Goal: Find specific page/section: Find specific page/section

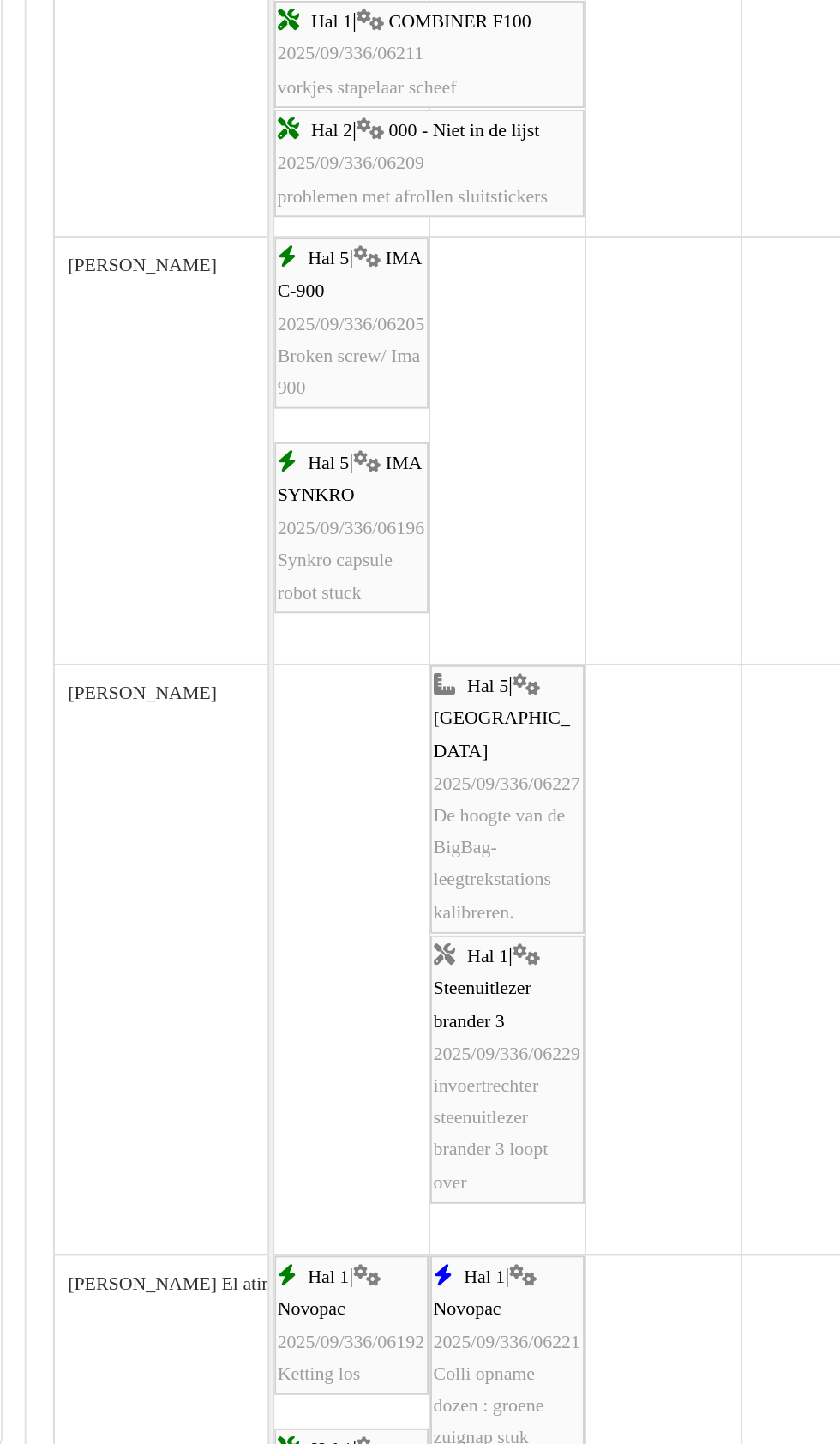
scroll to position [1465, 0]
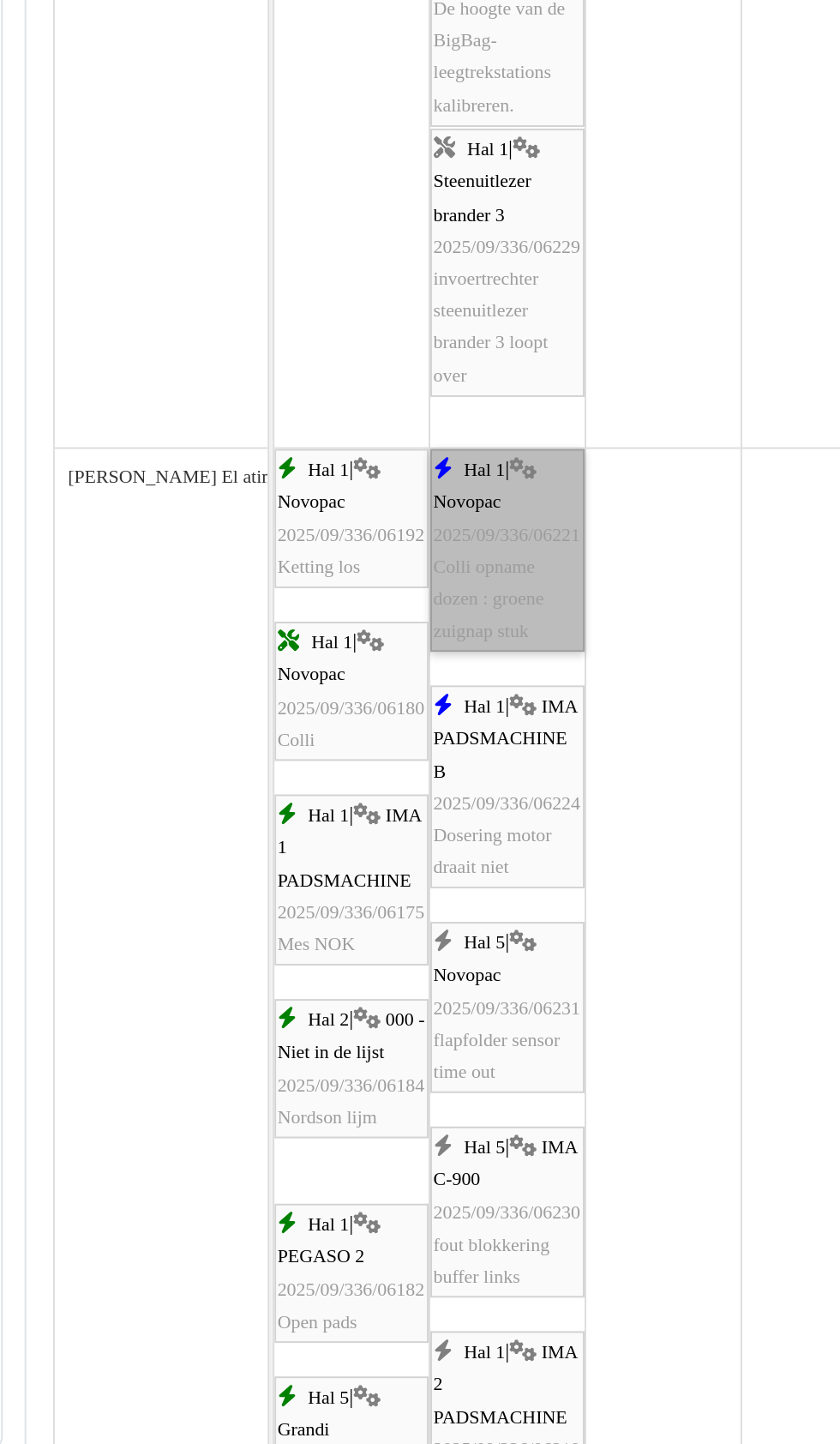
click at [381, 904] on link "Hal 1 | Novopac 2025/09/336/06221 Colli opname dozen : groene zuignap stuk" at bounding box center [374, 878] width 79 height 104
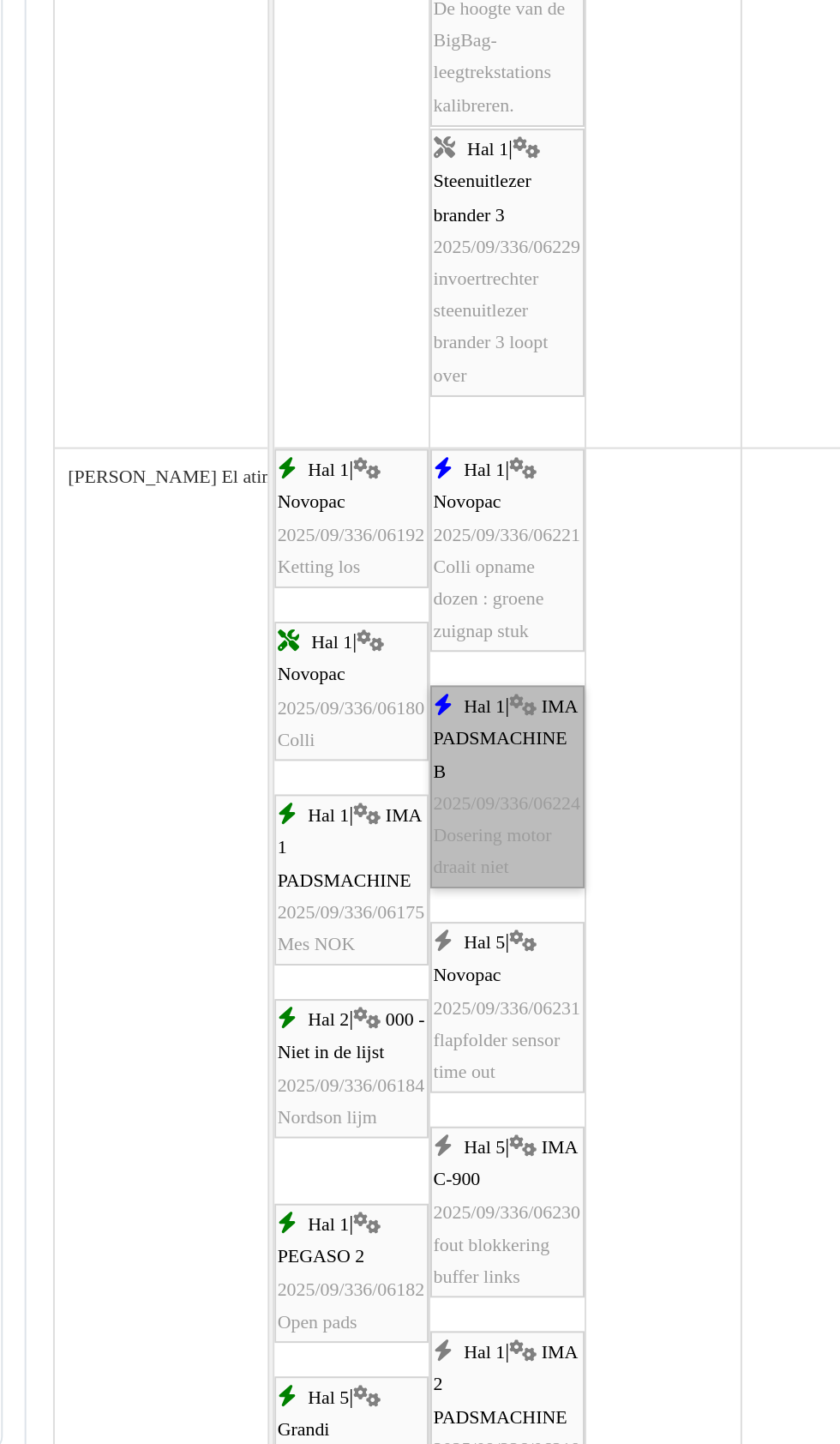
click at [377, 1011] on link "Hal 1 | IMA PADSMACHINE B 2025/09/336/06224 Dosering motor draait niet" at bounding box center [374, 999] width 79 height 104
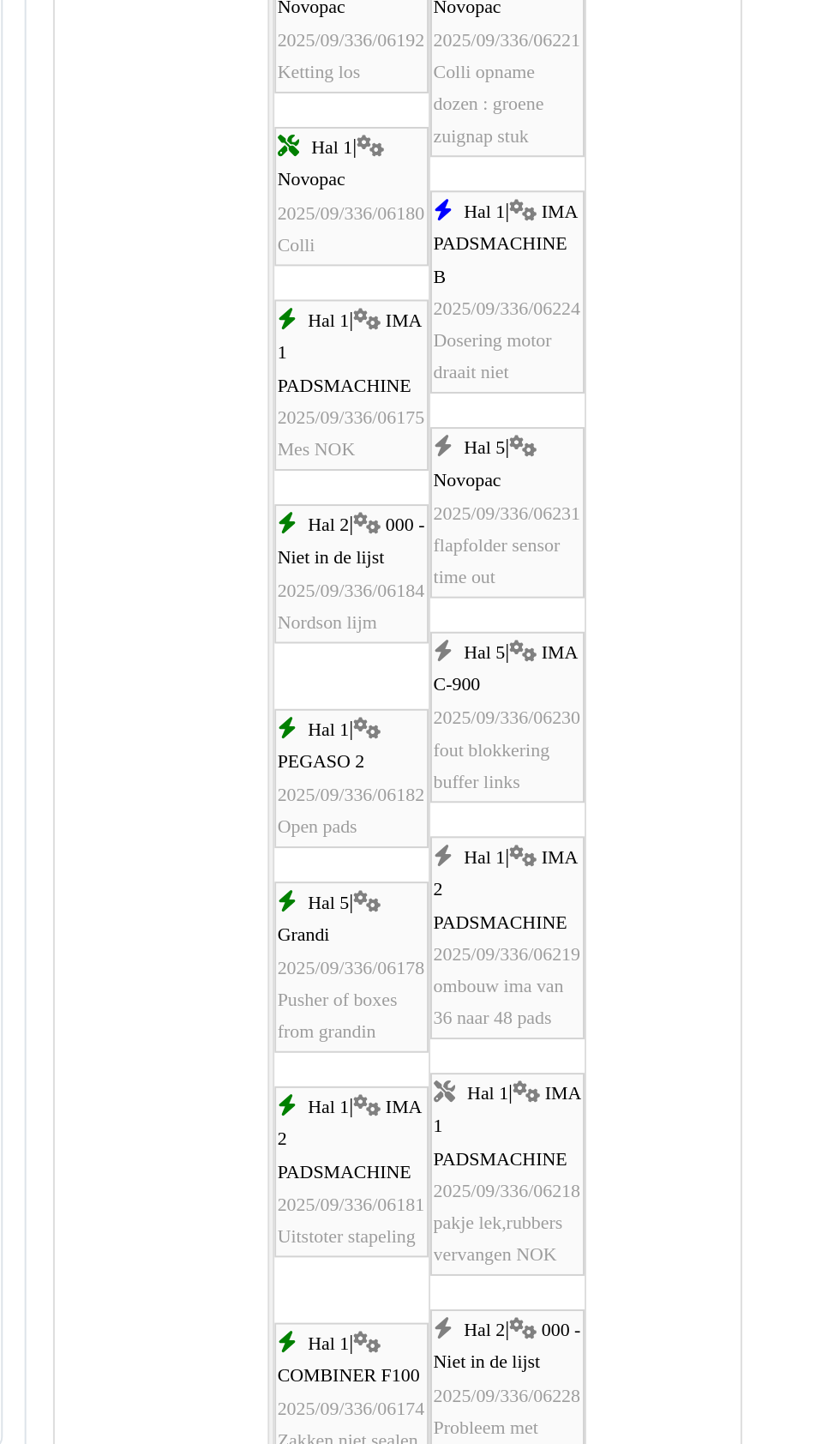
scroll to position [2154, 0]
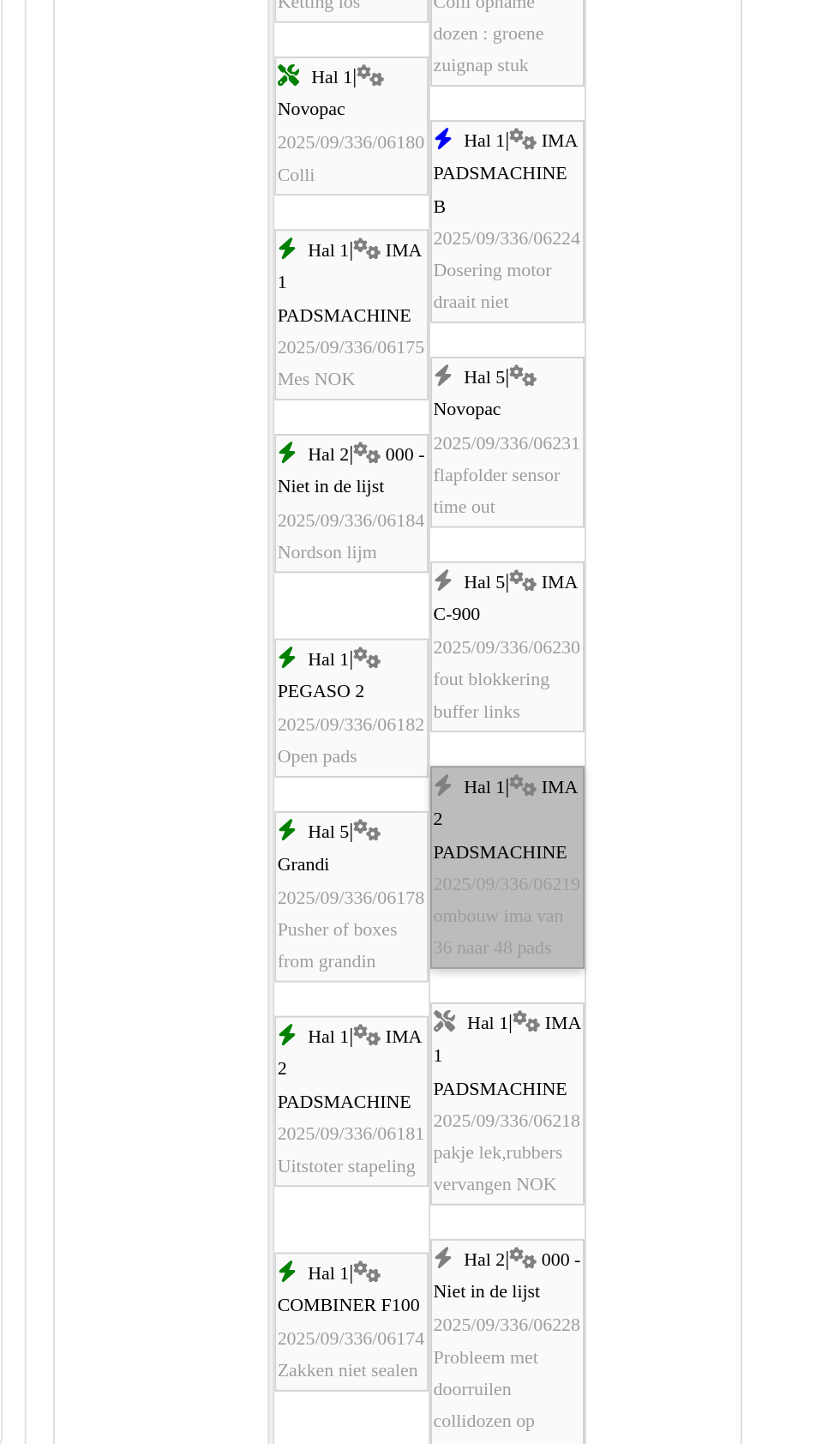
click at [380, 1053] on link "Hal 1 | IMA 2 PADSMACHINE 2025/09/336/06219 ombouw ima van 36 naar 48 pads" at bounding box center [374, 1040] width 79 height 104
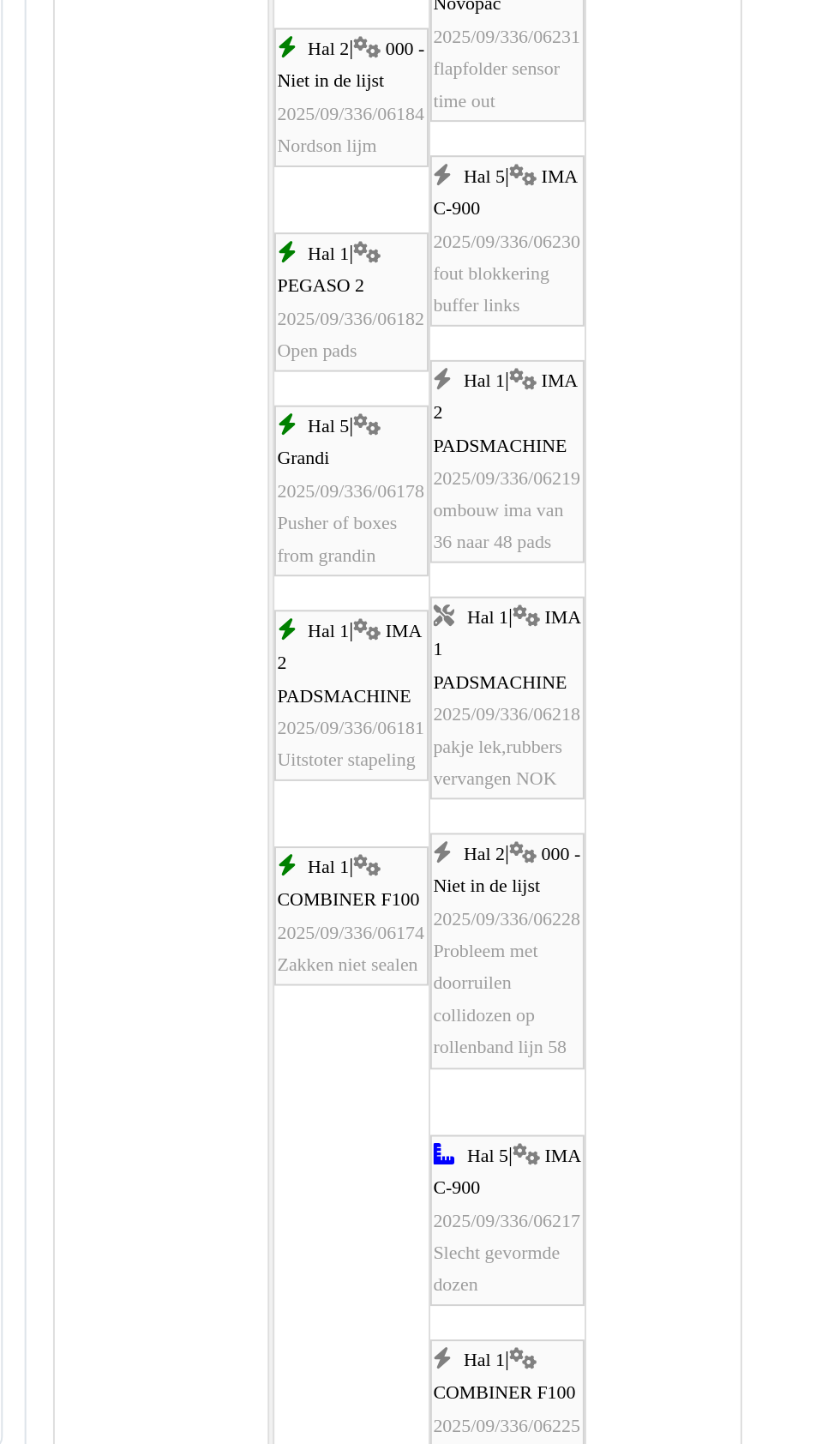
scroll to position [2363, 0]
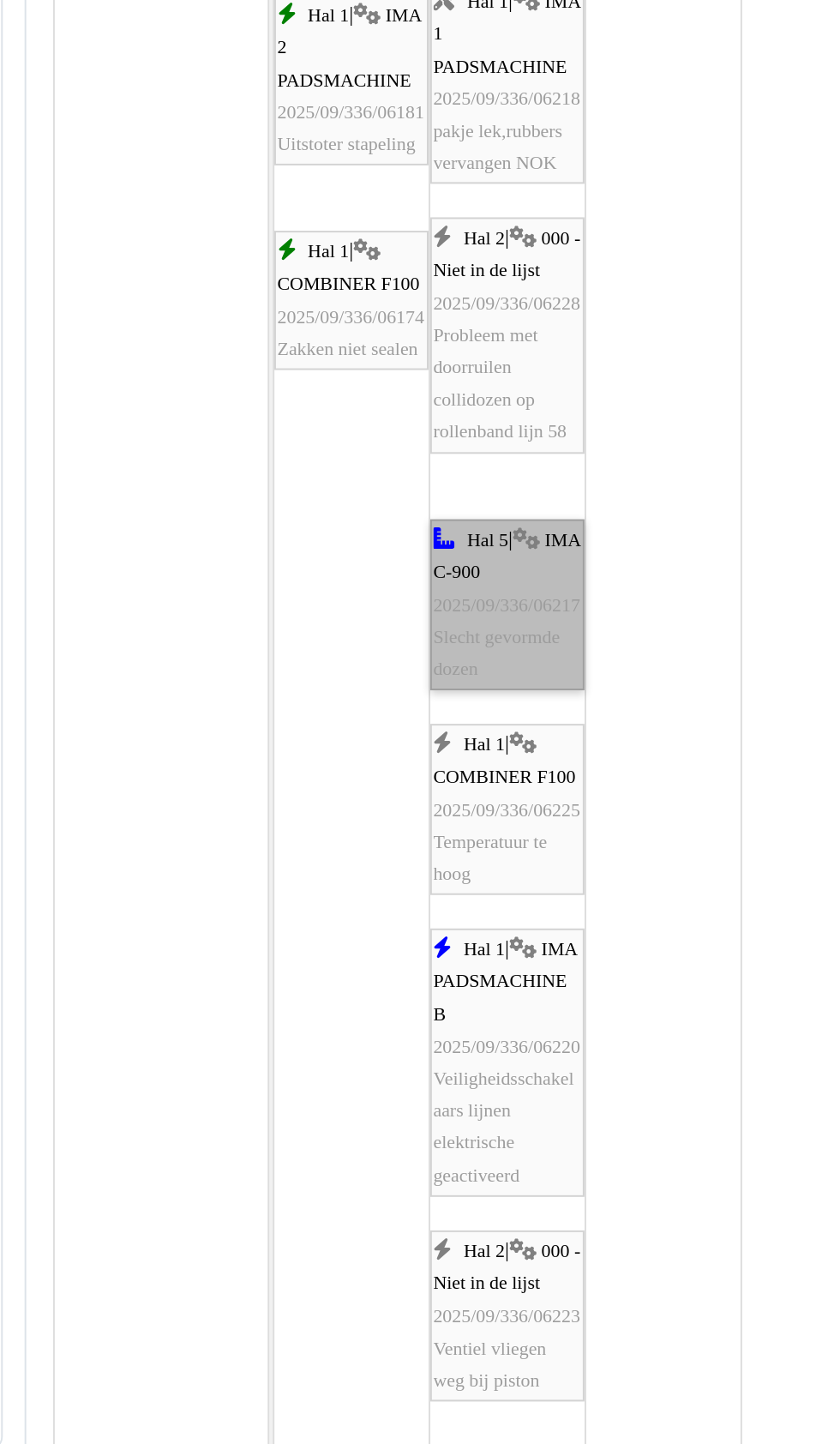
click at [381, 909] on link "Hal 5 | IMA C-900 2025/09/336/06217 Slecht gevormde dozen" at bounding box center [374, 907] width 79 height 87
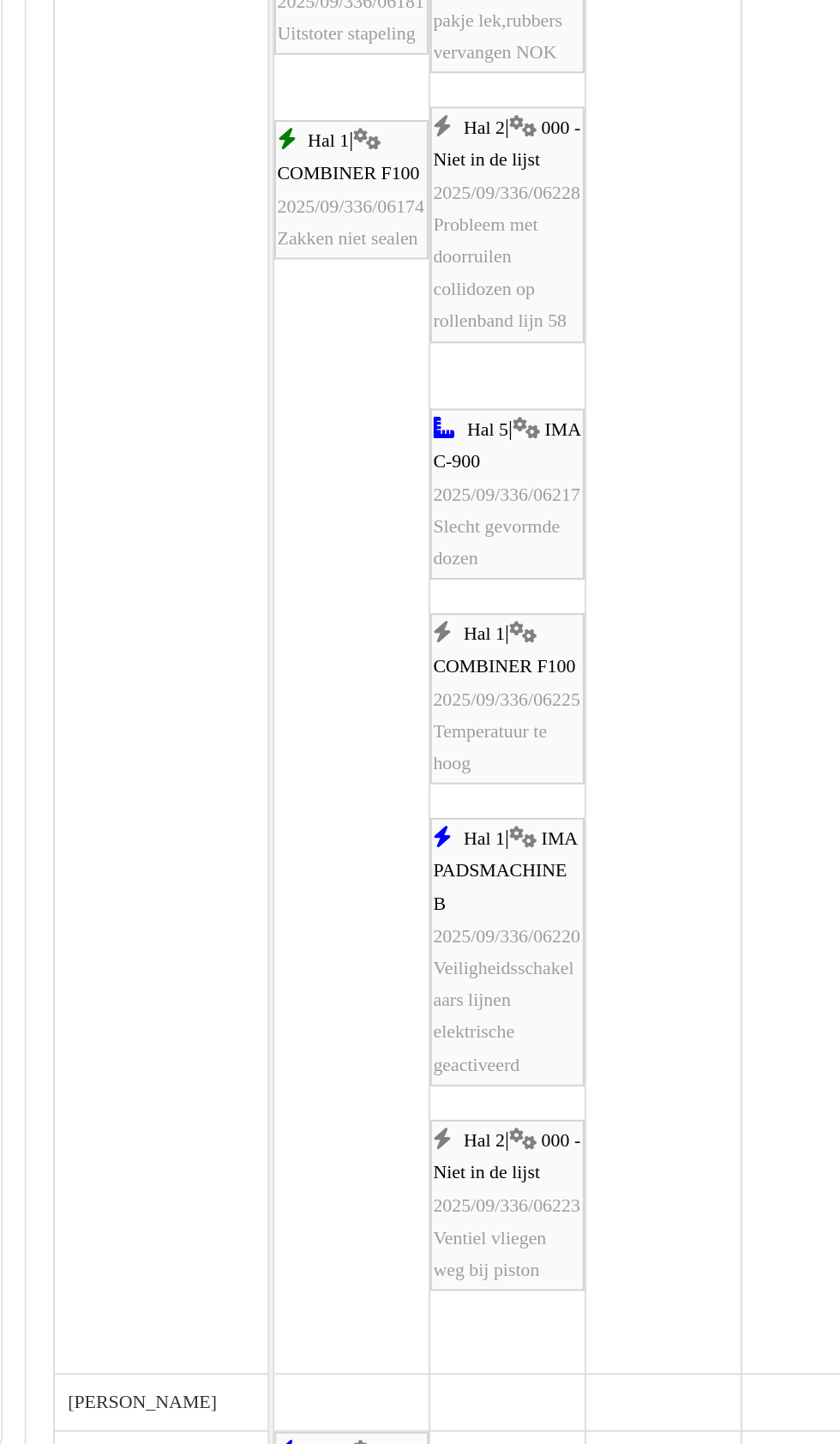
scroll to position [2736, 0]
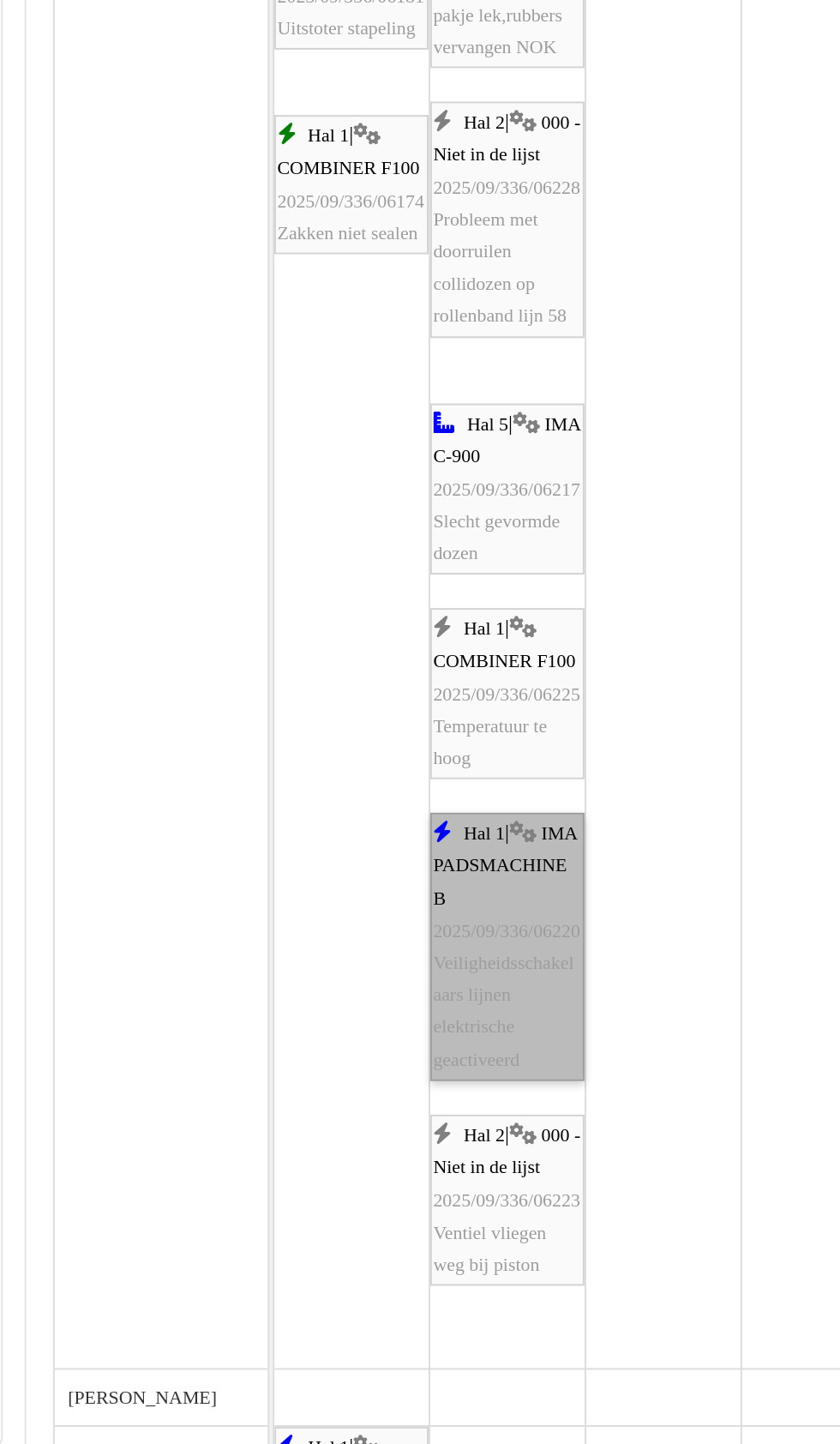
click at [371, 1101] on link "Hal 1 | IMA PADSMACHINE B 2025/09/336/06220 Veiligheidsschakelaars lijnen elekt…" at bounding box center [374, 1081] width 79 height 137
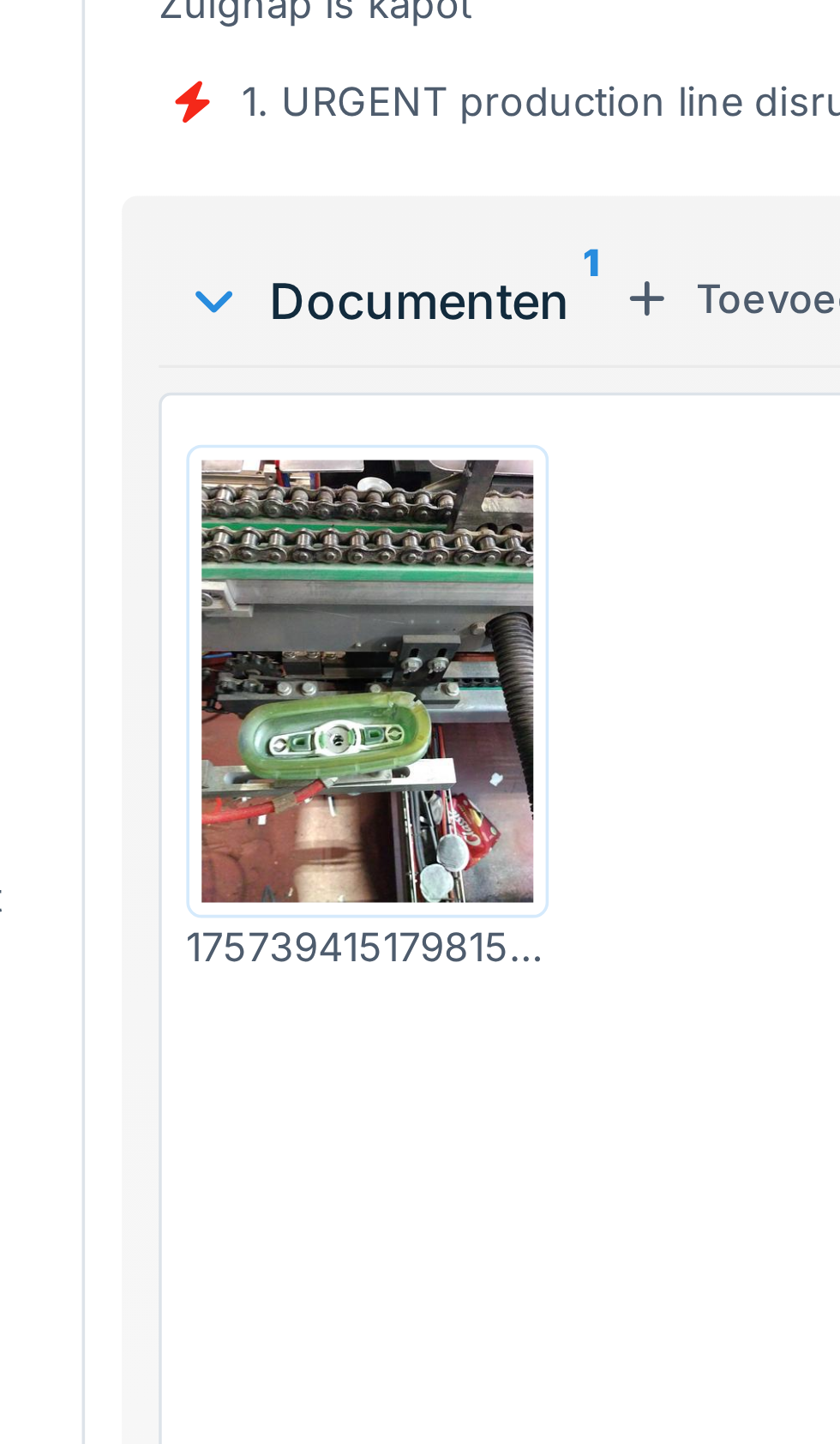
scroll to position [4, 0]
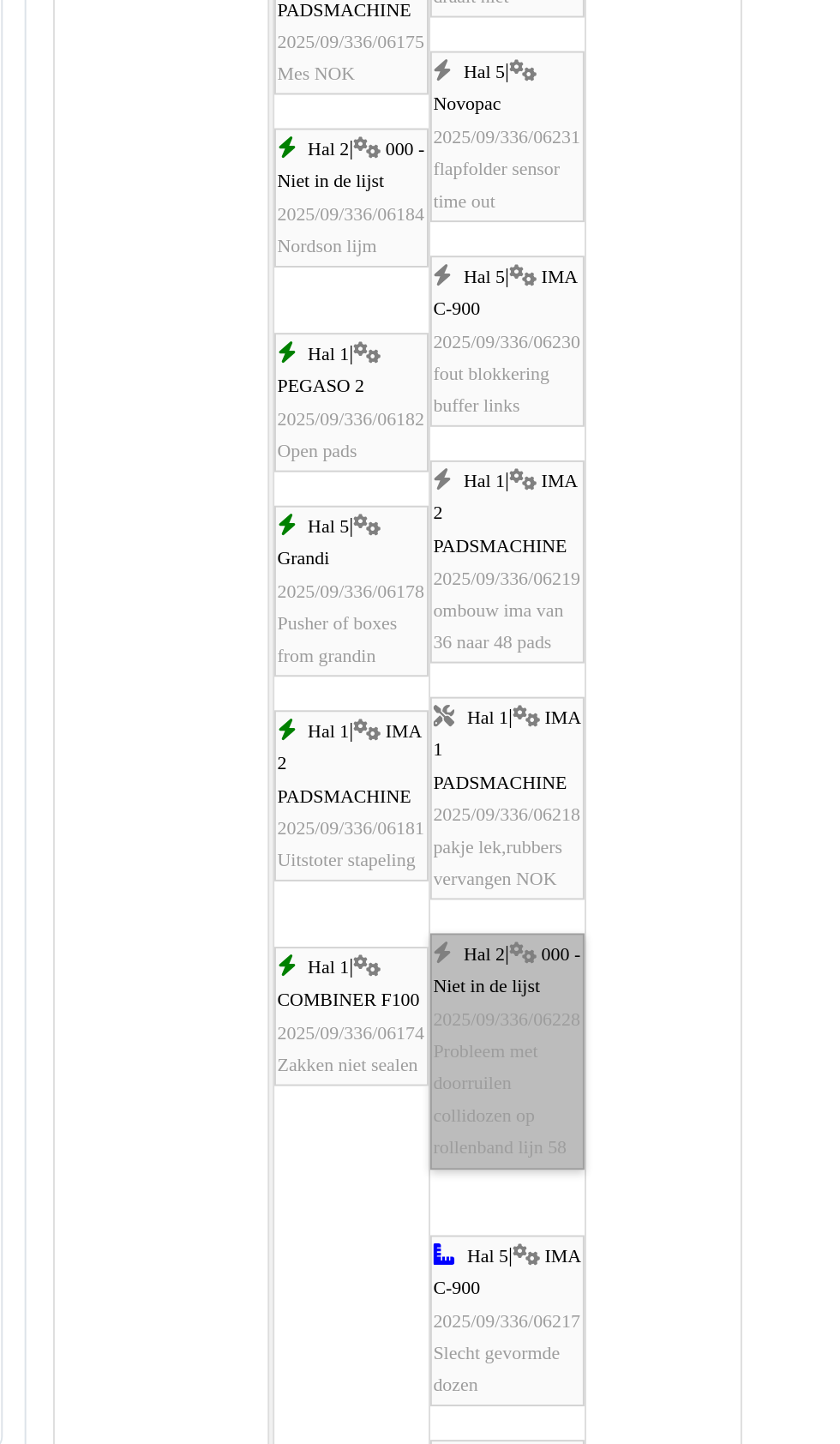
click at [373, 1160] on link "Hal 2 | 000 - Niet in de lijst 2025/09/336/06228 Probleem met doorruilen collid…" at bounding box center [374, 1134] width 79 height 120
